Goal: Navigation & Orientation: Find specific page/section

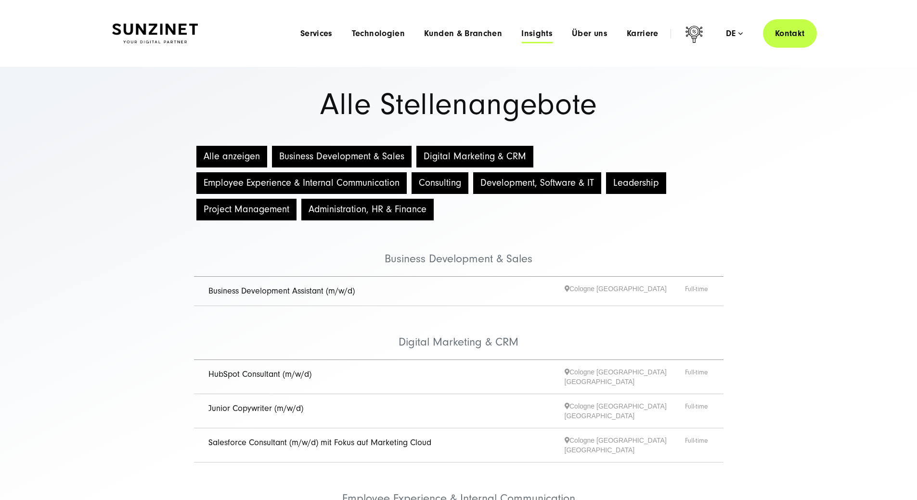
click at [521, 33] on span "Insights" at bounding box center [536, 34] width 31 height 10
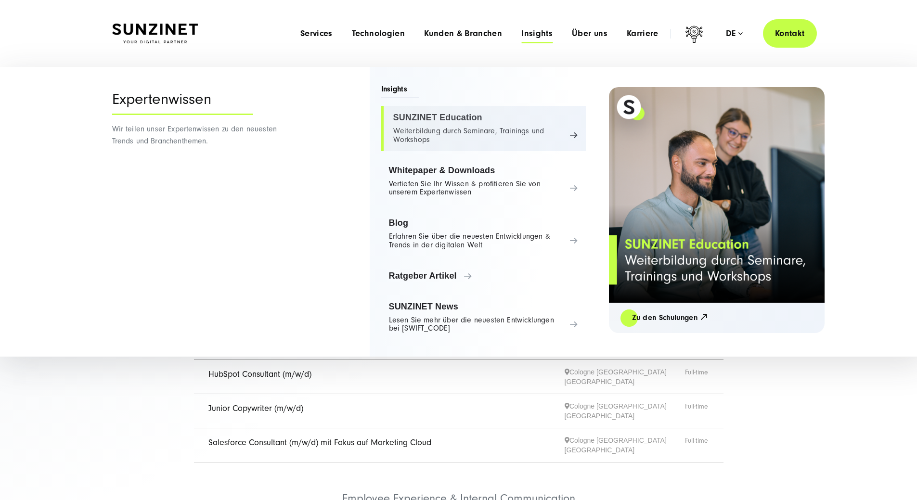
click at [466, 137] on link "SUNZINET Education Weiterbildung durch Seminare, Trainings und Workshops" at bounding box center [483, 128] width 204 height 45
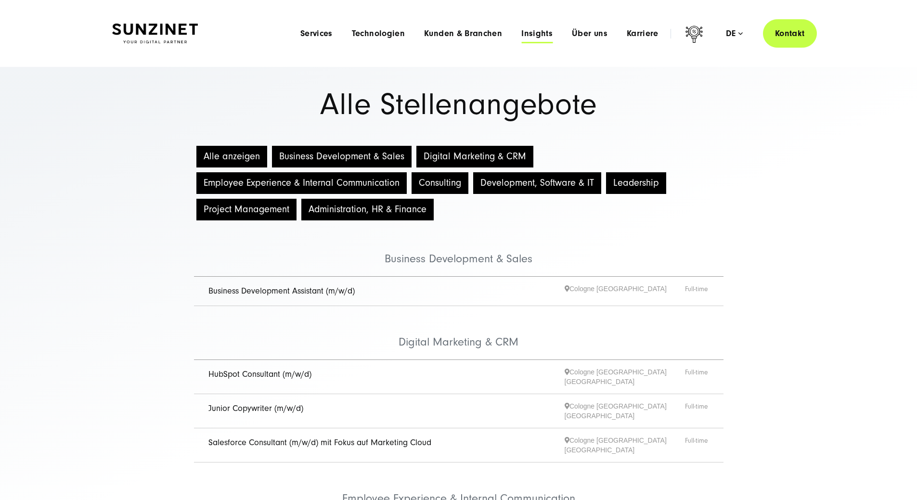
click at [521, 37] on span "Insights" at bounding box center [536, 34] width 31 height 10
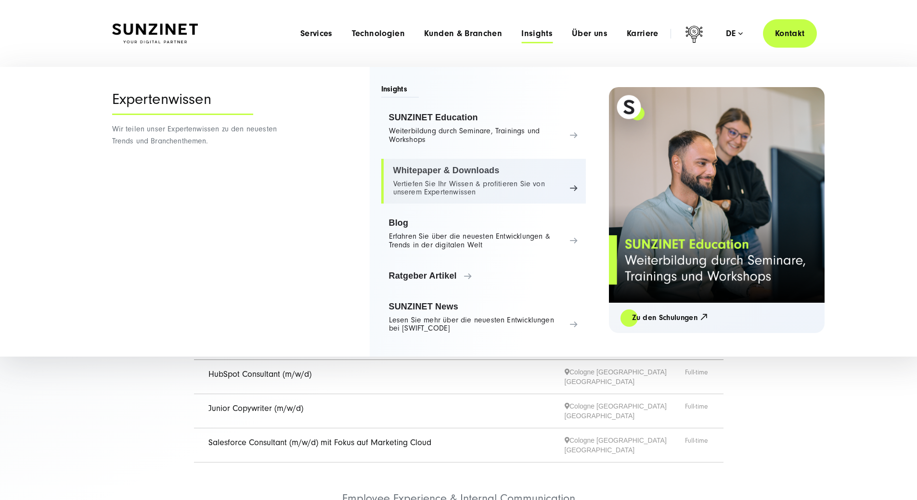
click at [455, 183] on link "Whitepaper & Downloads Vertiefen Sie Ihr Wissen & profitieren Sie von unserem E…" at bounding box center [483, 181] width 204 height 45
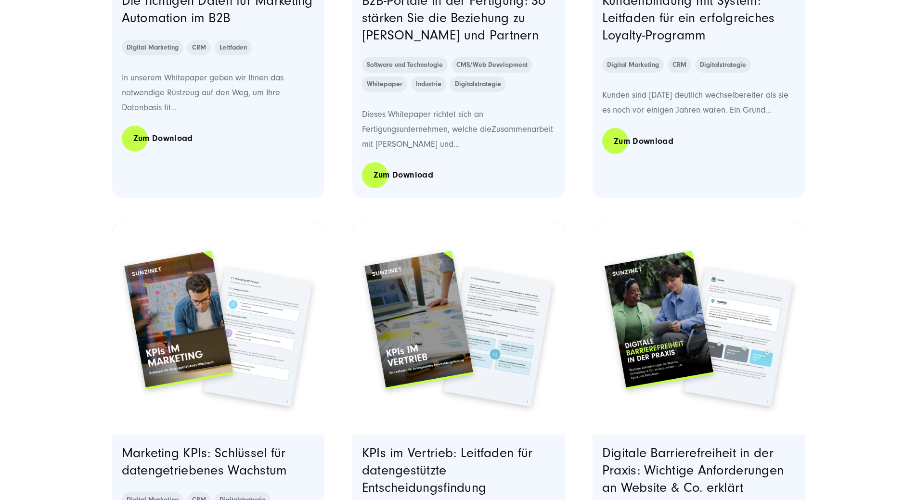
scroll to position [818, 0]
